Goal: Information Seeking & Learning: Learn about a topic

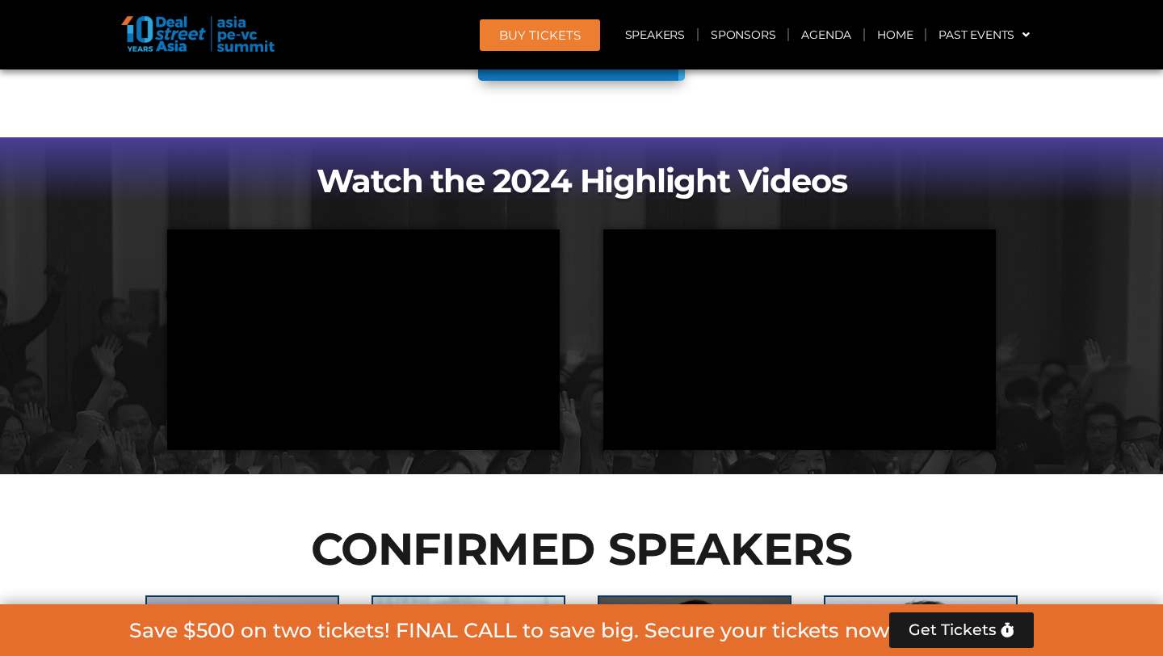
scroll to position [1372, 0]
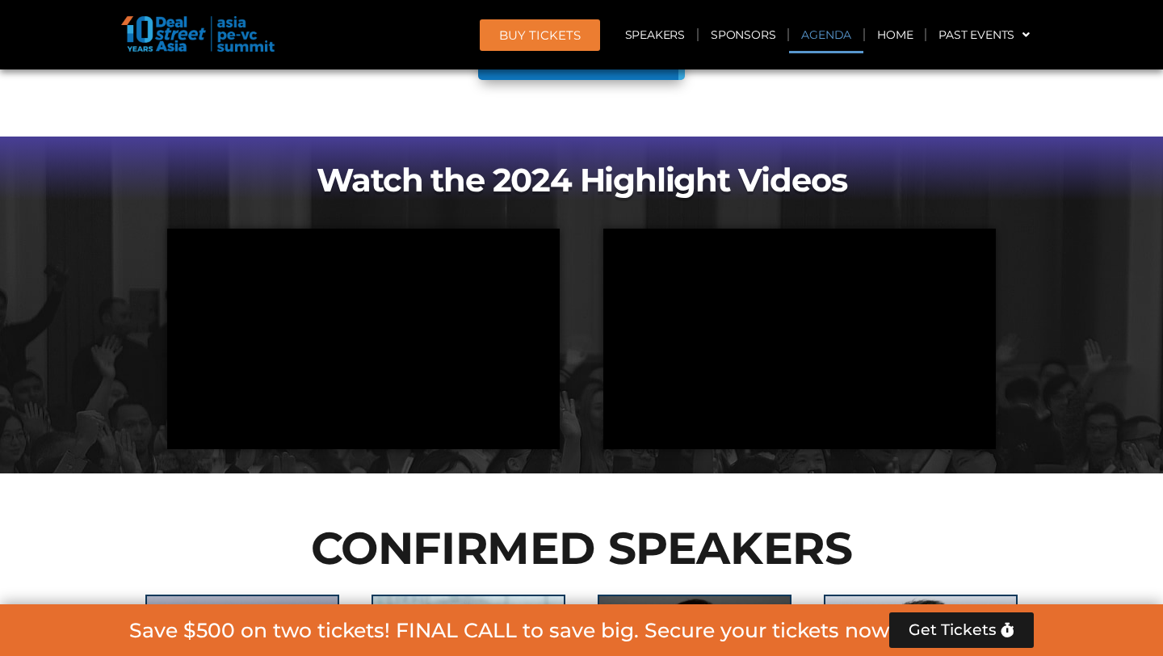
click at [822, 36] on link "Agenda" at bounding box center [826, 34] width 74 height 37
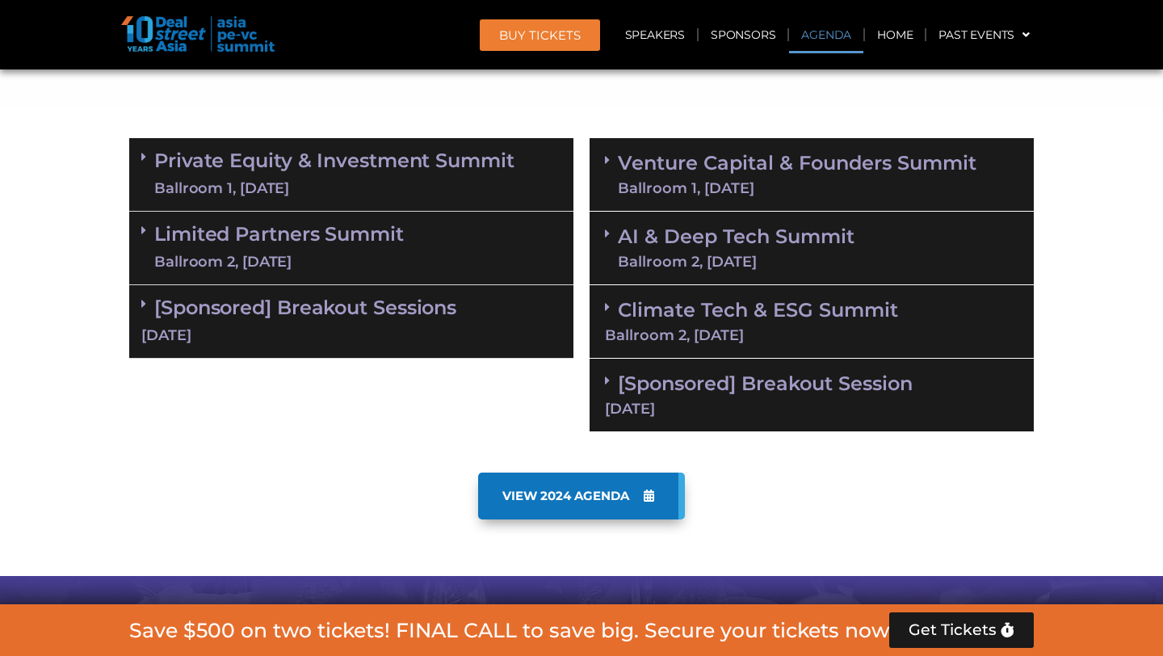
scroll to position [844, 0]
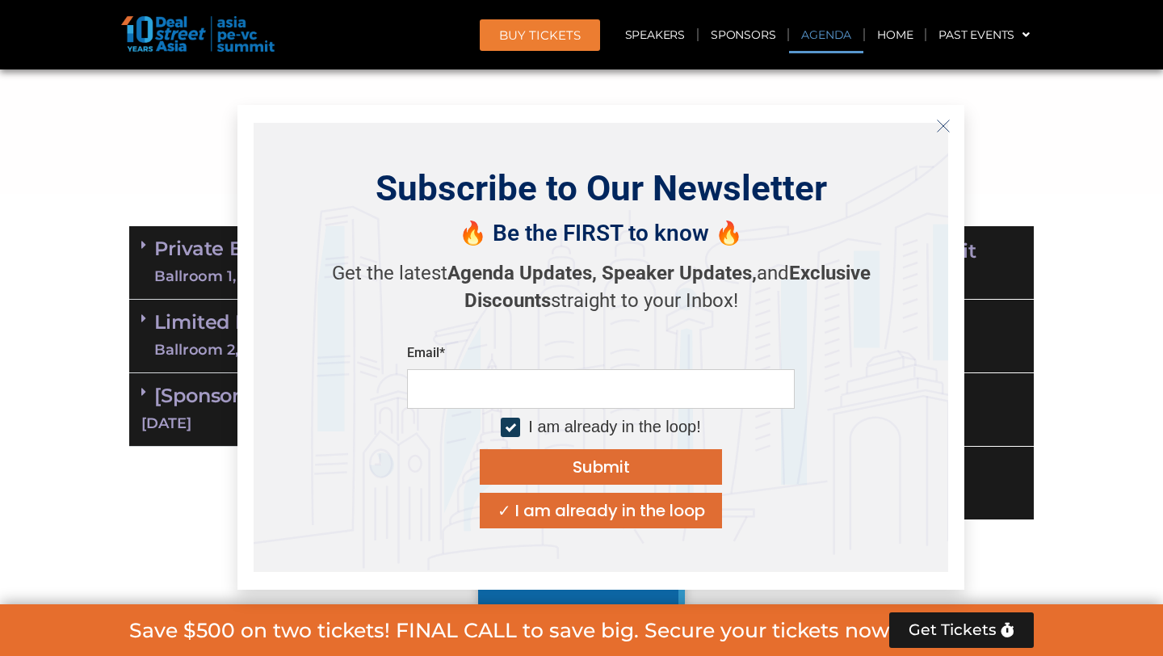
click at [951, 133] on button "Close" at bounding box center [944, 126] width 26 height 26
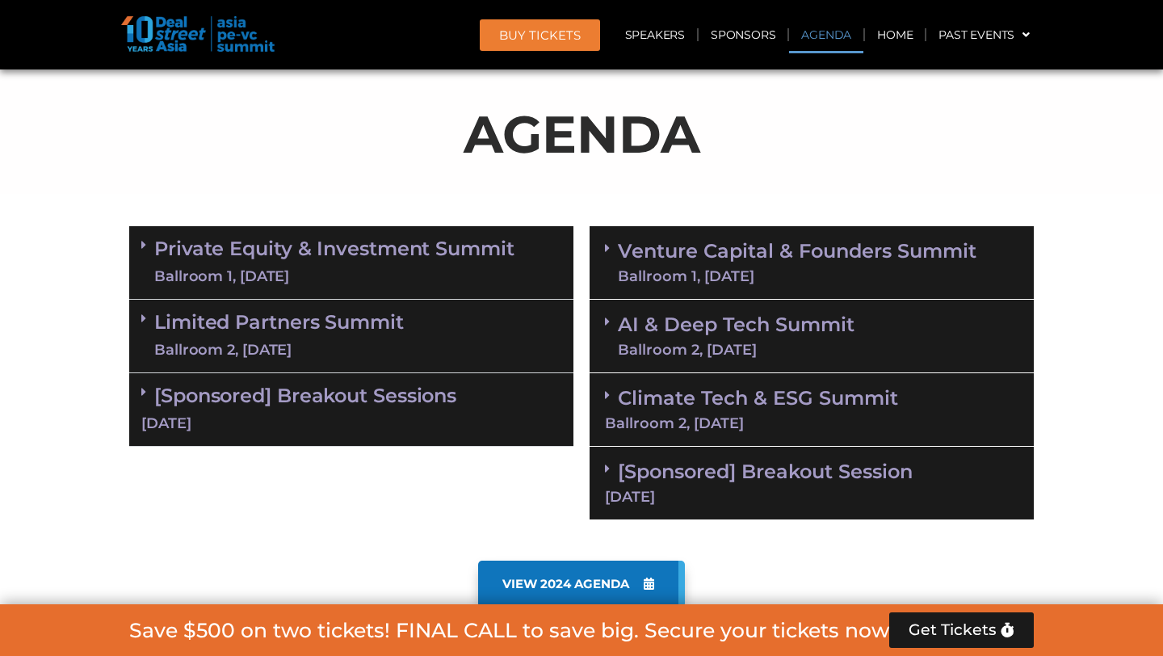
click at [723, 258] on link "Venture Capital & Founders​ Summit Ballroom 1, [DATE]" at bounding box center [797, 263] width 359 height 42
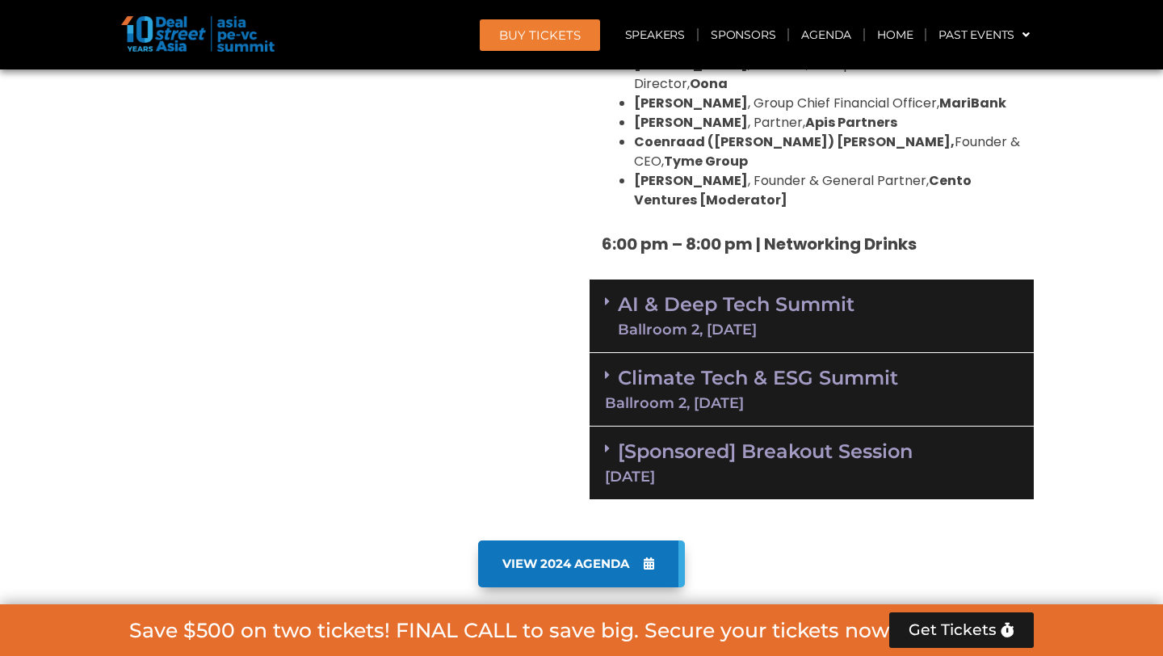
scroll to position [3138, 0]
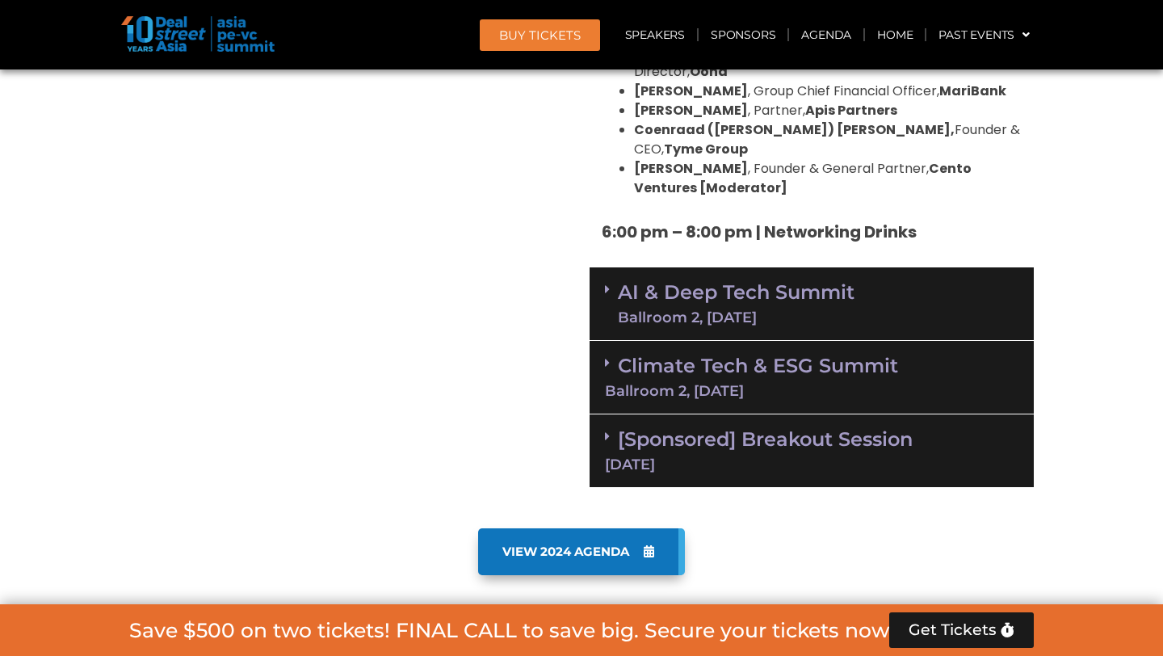
click at [809, 310] on div "Ballroom 2, [DATE]" at bounding box center [736, 317] width 237 height 15
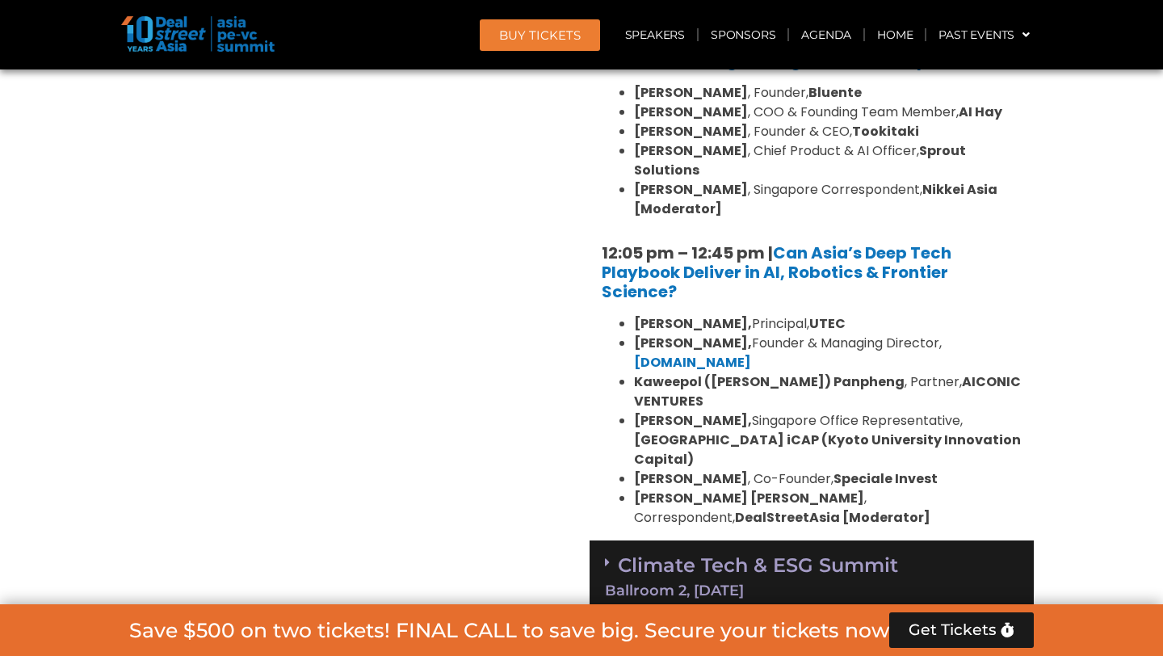
scroll to position [3785, 0]
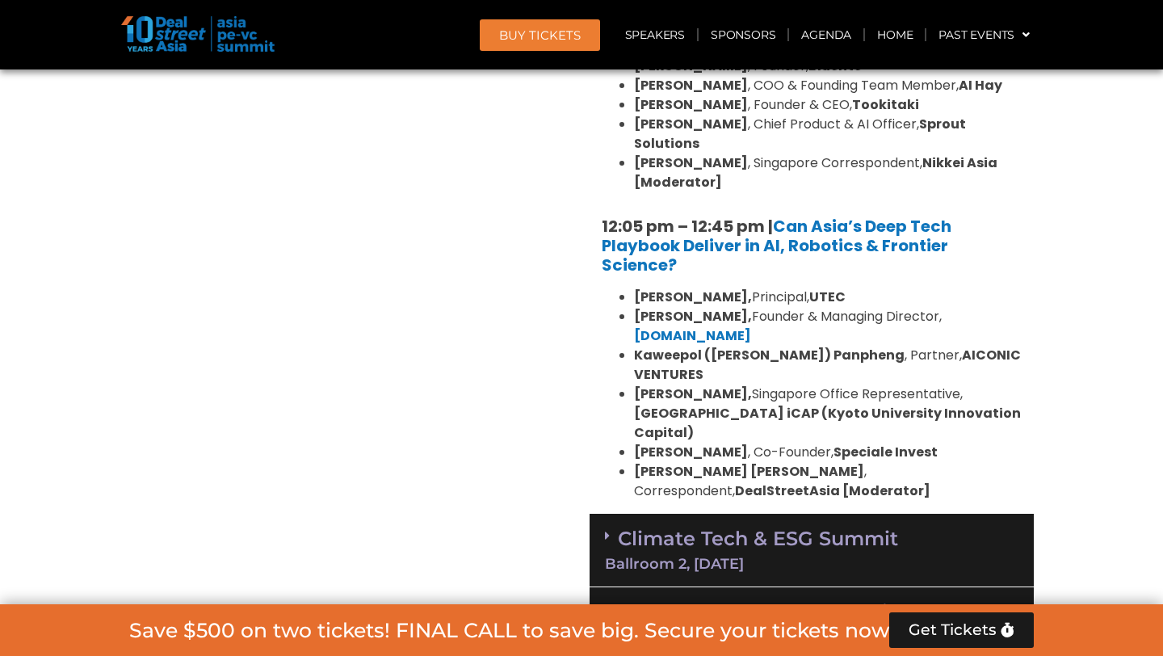
click at [899, 514] on div "Climate Tech & ESG Summit Ballroom 2, [DATE]" at bounding box center [812, 551] width 444 height 74
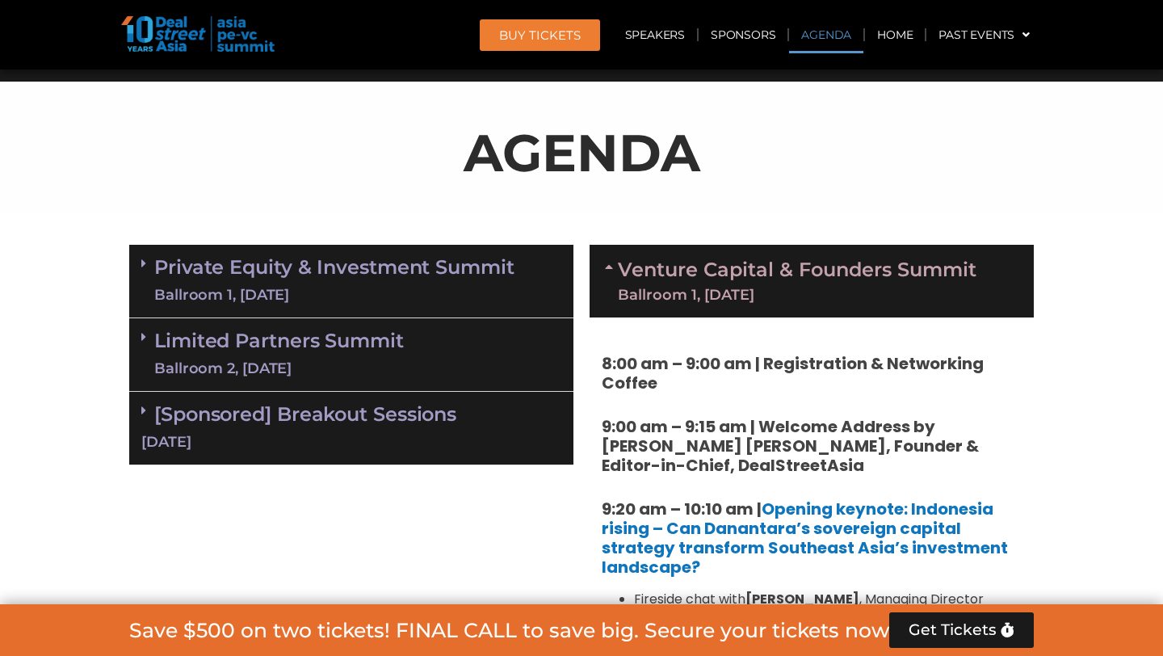
scroll to position [794, 0]
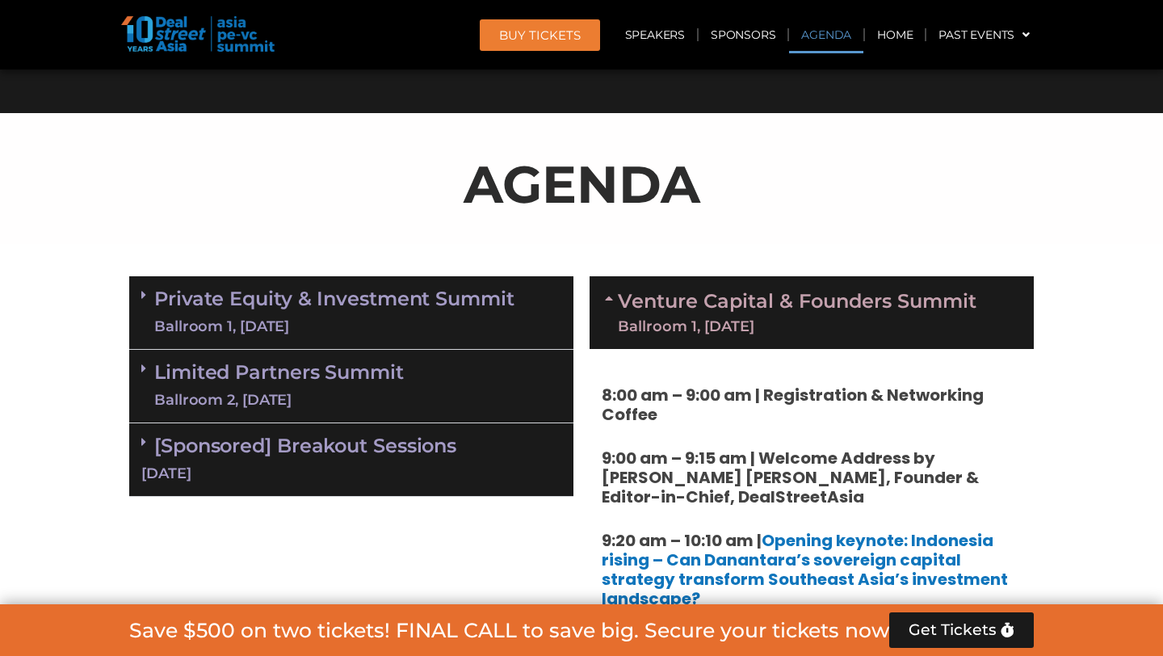
click at [384, 321] on div "Ballroom 1, [DATE]" at bounding box center [334, 327] width 360 height 20
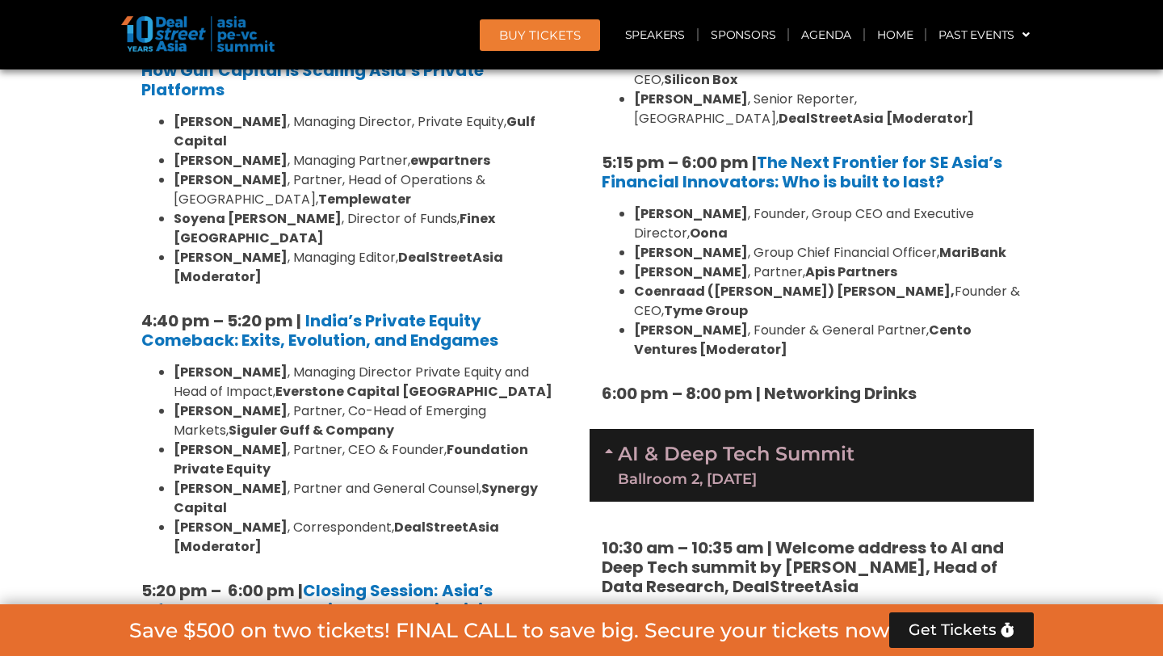
scroll to position [3024, 0]
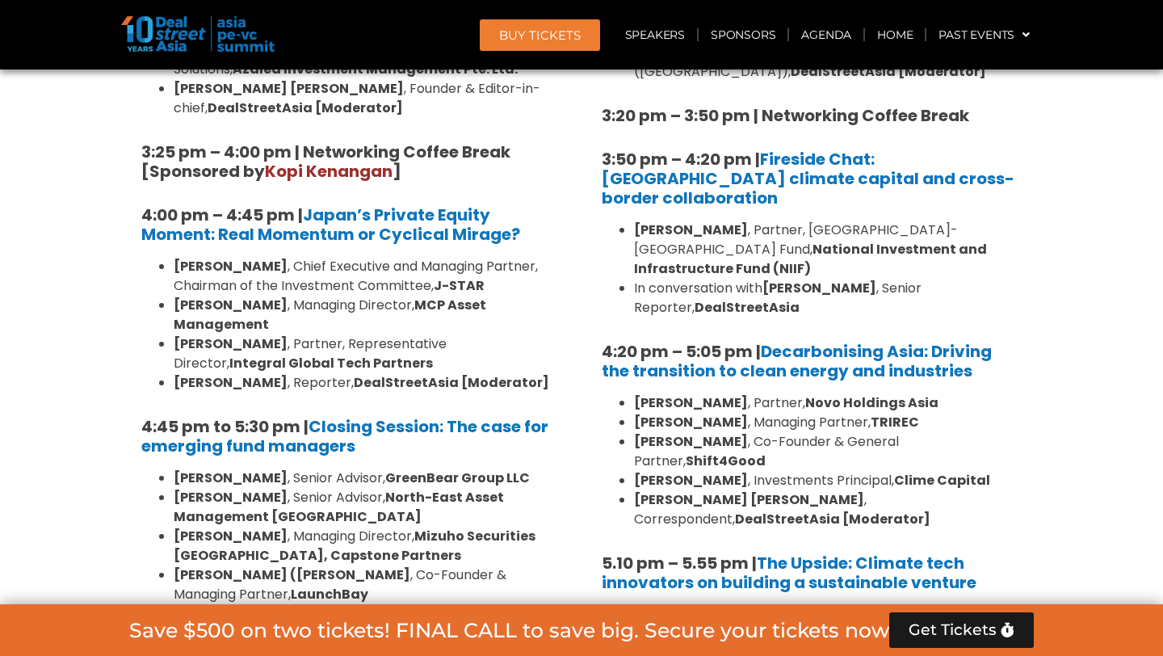
scroll to position [4995, 0]
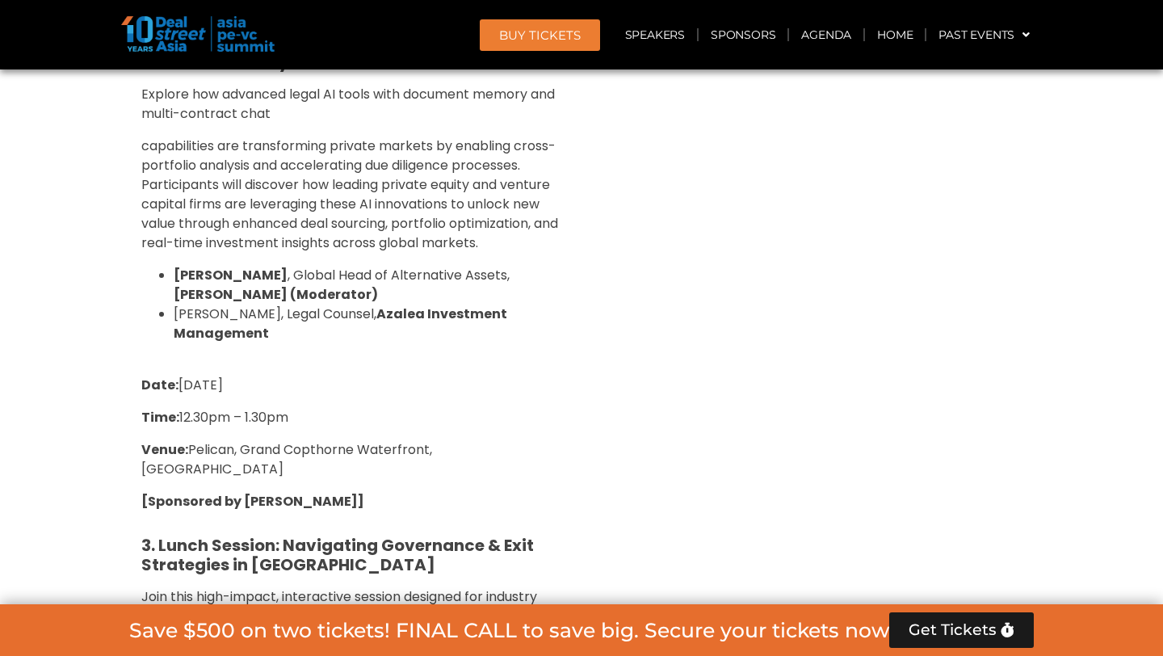
scroll to position [6190, 0]
